Goal: Transaction & Acquisition: Obtain resource

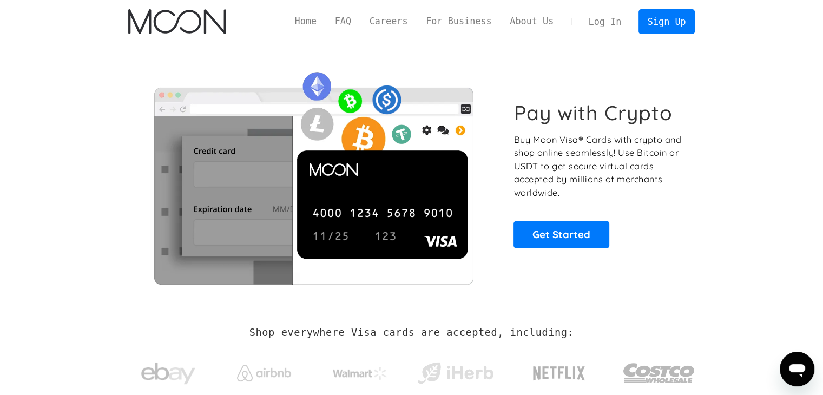
click at [606, 19] on link "Log In" at bounding box center [604, 22] width 51 height 24
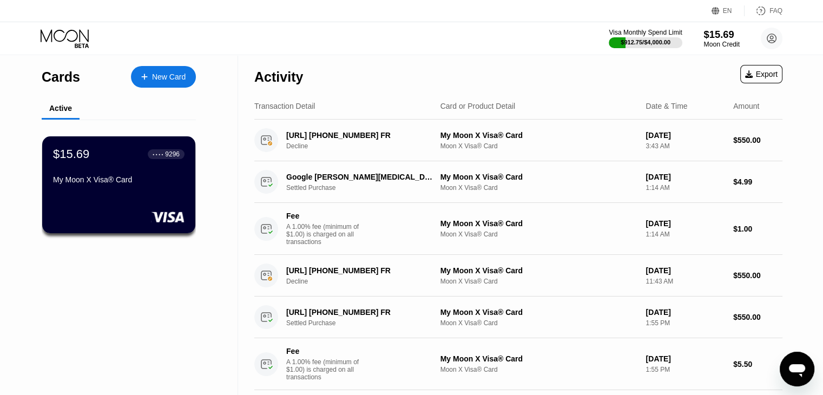
click at [729, 41] on div "Moon Credit" at bounding box center [721, 45] width 36 height 8
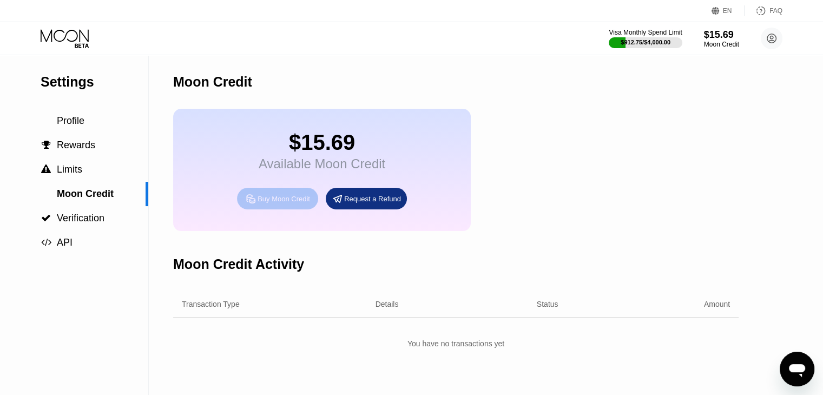
click at [254, 204] on icon at bounding box center [250, 198] width 11 height 11
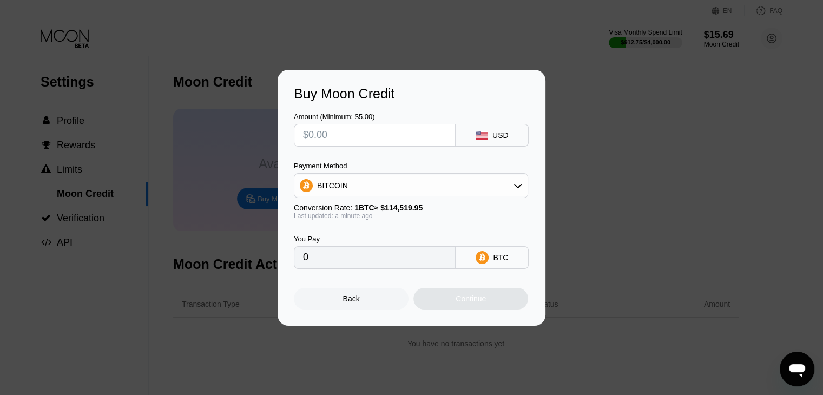
click at [328, 179] on div "BITCOIN" at bounding box center [410, 186] width 233 height 22
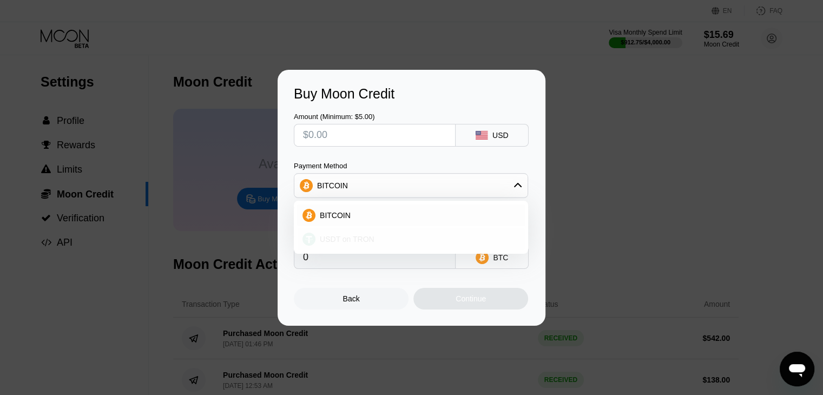
click at [340, 235] on span "USDT on TRON" at bounding box center [347, 239] width 55 height 9
type input "0.00"
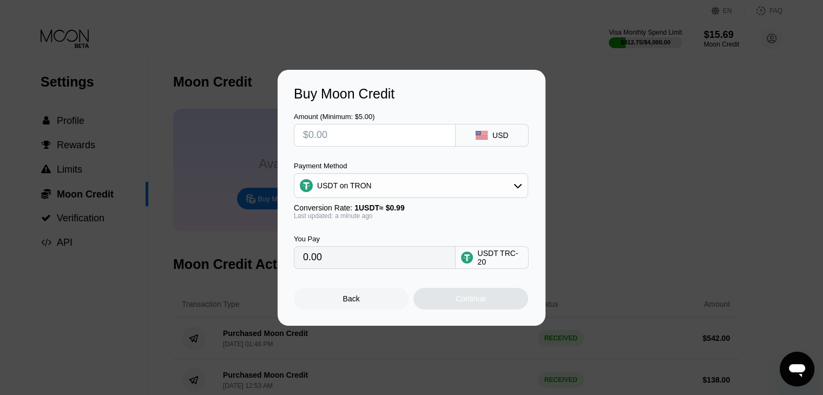
click at [345, 135] on input "text" at bounding box center [374, 135] width 143 height 22
type input "$9"
type input "9.09"
type input "$96"
type input "96.97"
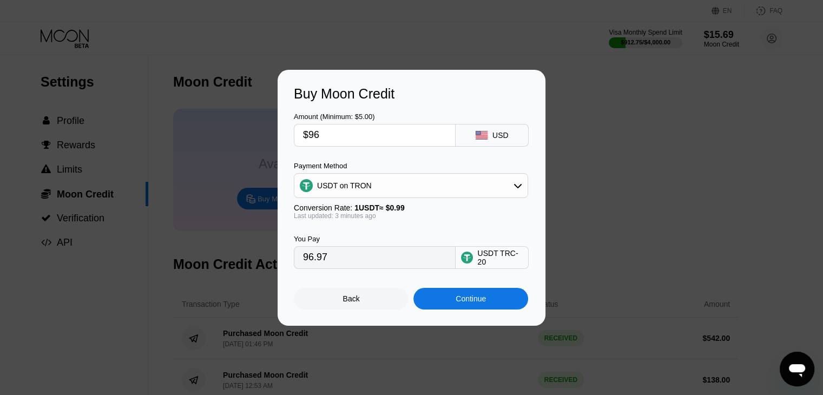
type input "$96"
click at [379, 226] on div "You Pay 96.97 USDT TRC-20" at bounding box center [411, 244] width 235 height 49
click at [456, 303] on div "Continue" at bounding box center [471, 298] width 30 height 9
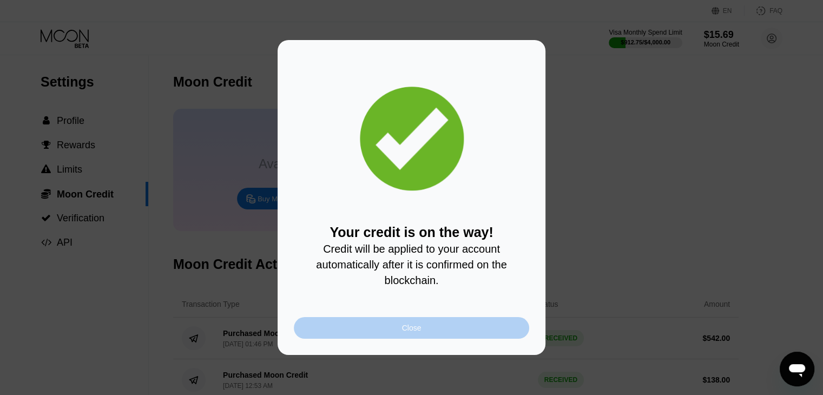
click at [400, 331] on div "Close" at bounding box center [411, 328] width 235 height 22
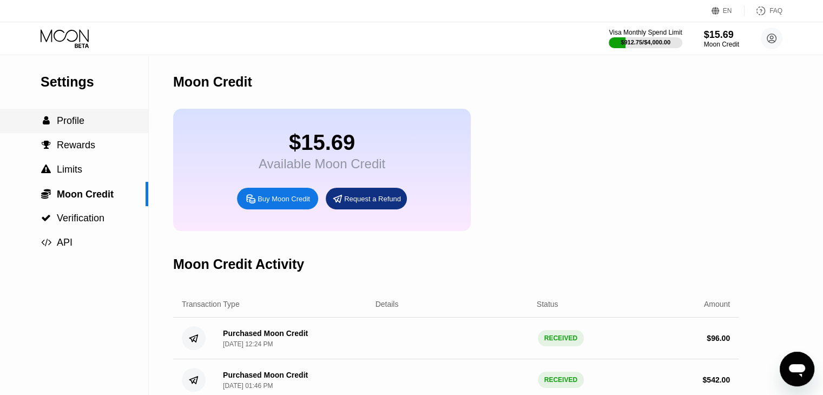
click at [59, 126] on span "Profile" at bounding box center [71, 120] width 28 height 11
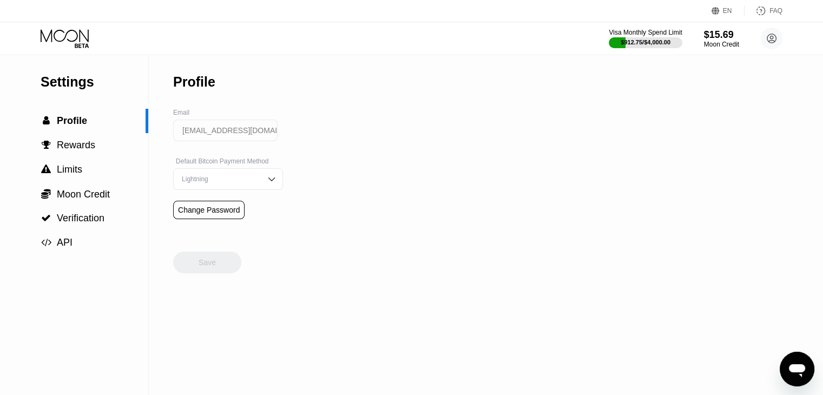
click at [74, 42] on icon at bounding box center [66, 38] width 50 height 19
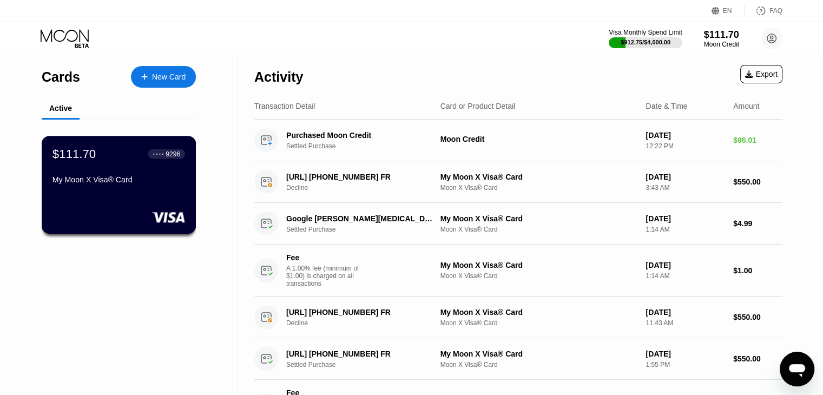
click at [130, 194] on div "$111.70 ● ● ● ● 9296 My Moon X Visa® Card" at bounding box center [119, 185] width 155 height 98
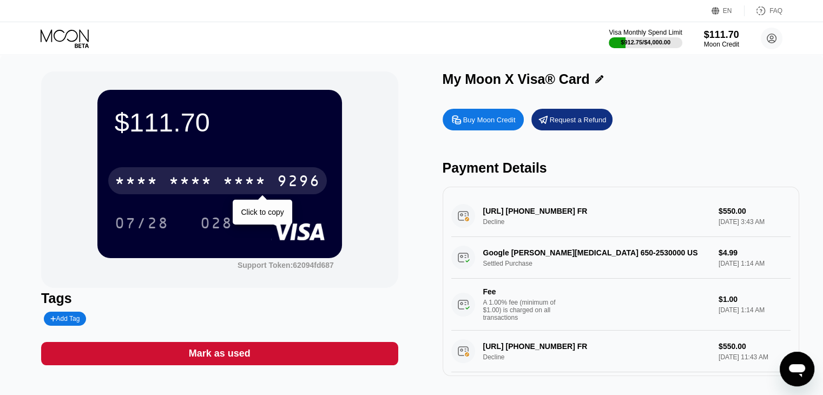
click at [290, 183] on div "9296" at bounding box center [298, 182] width 43 height 17
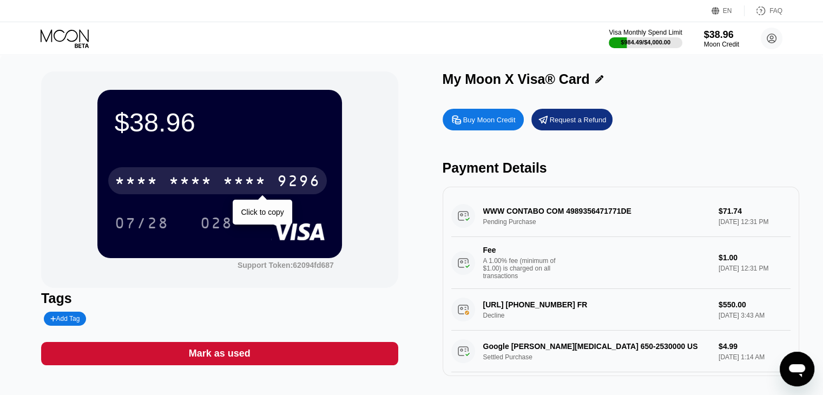
click at [279, 194] on div "* * * * * * * * * * * * 9296" at bounding box center [217, 180] width 219 height 27
click at [255, 182] on div "2087" at bounding box center [244, 182] width 43 height 17
